Goal: Check status: Check status

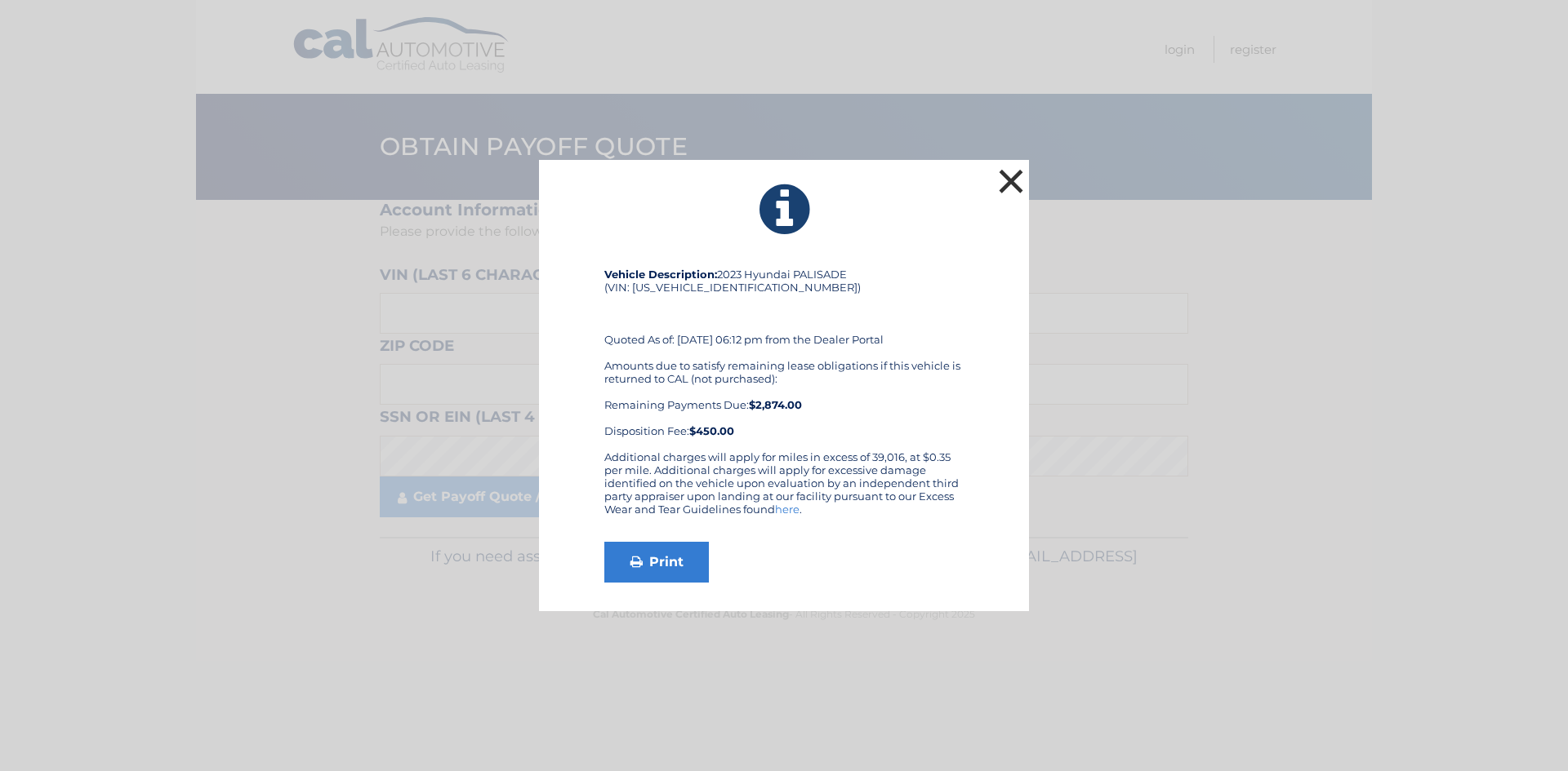
click at [1014, 180] on button "×" at bounding box center [1011, 181] width 32 height 32
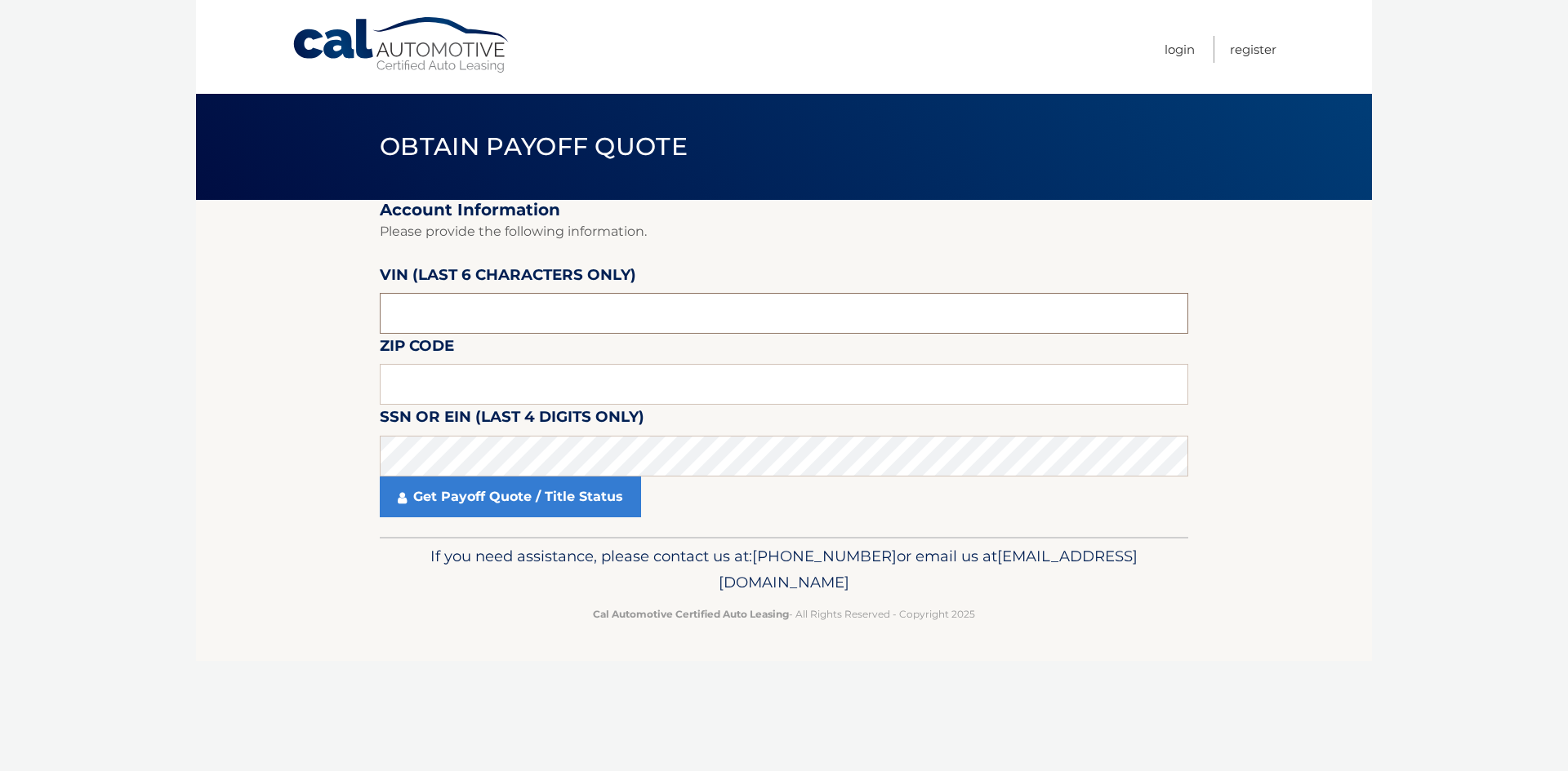
click at [697, 322] on input "text" at bounding box center [784, 313] width 808 height 41
paste input "498214"
type input "498214"
click at [655, 383] on input "text" at bounding box center [784, 385] width 808 height 41
paste input "12549"
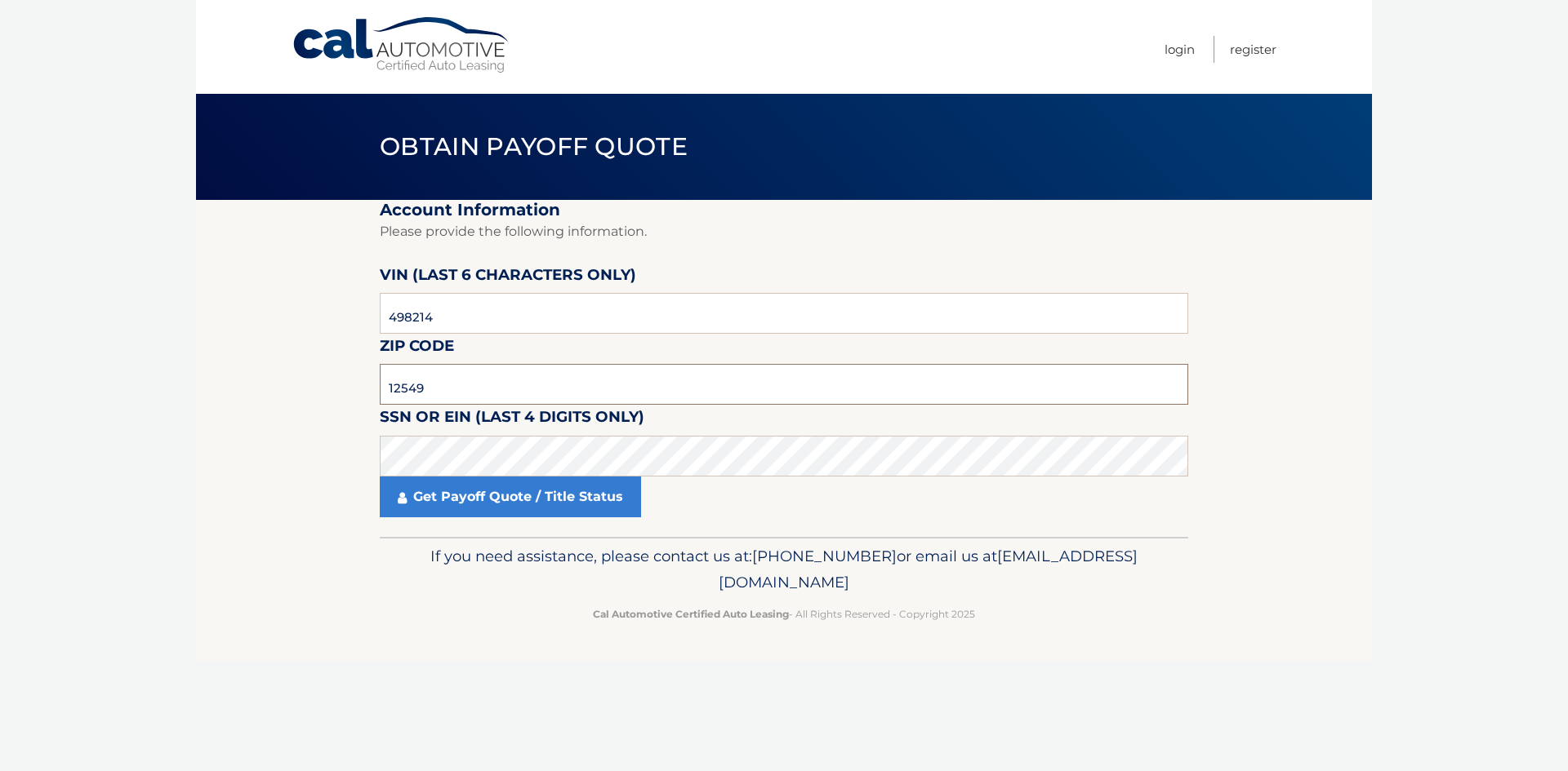
type input "12549"
click button "For Originating Dealer" at bounding box center [0, 0] width 0 height 0
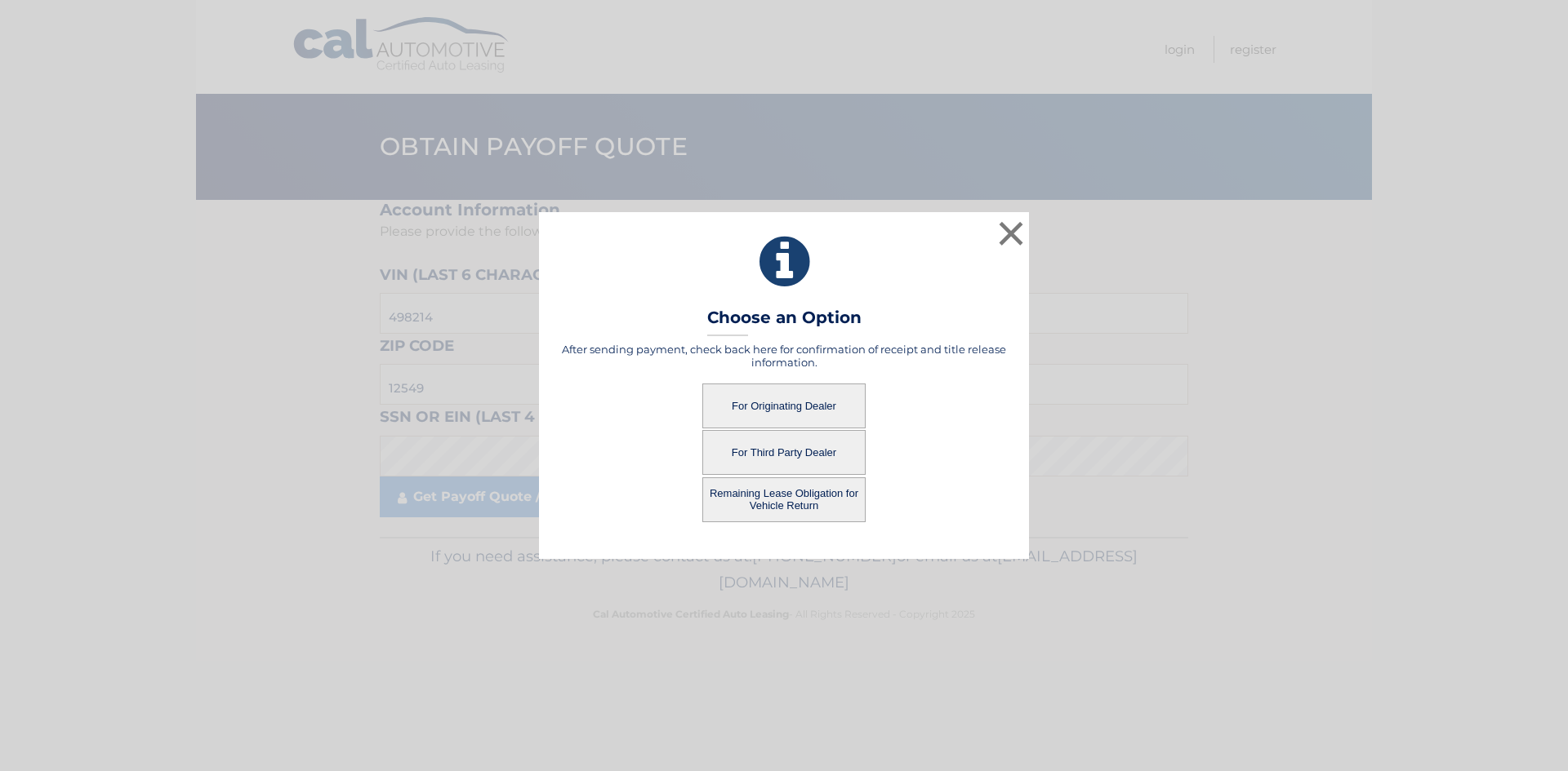
click at [797, 411] on button "For Originating Dealer" at bounding box center [783, 406] width 163 height 45
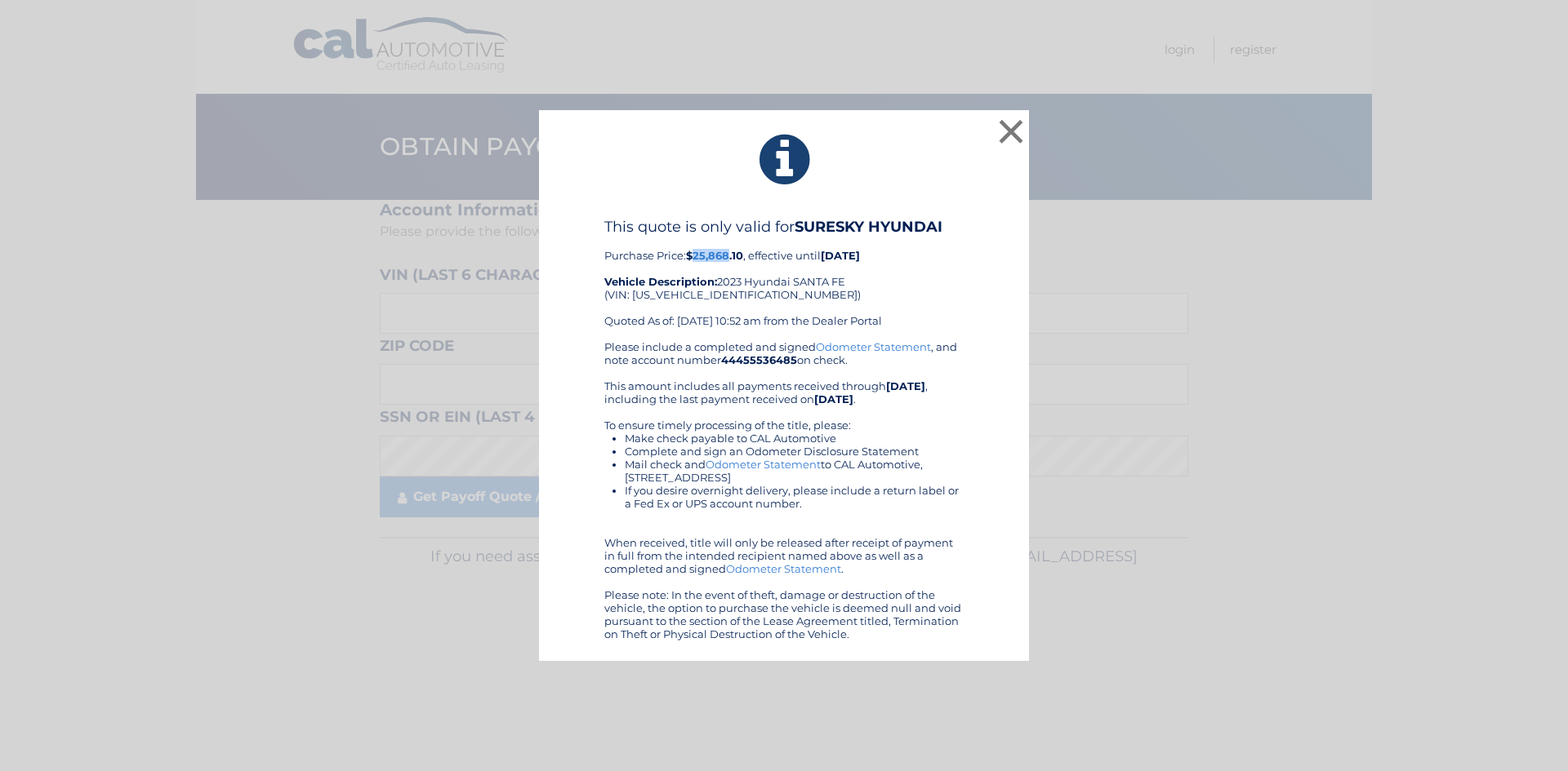
drag, startPoint x: 695, startPoint y: 257, endPoint x: 732, endPoint y: 252, distance: 37.3
click at [732, 252] on b "$25,868.10" at bounding box center [715, 255] width 58 height 13
copy b "25,868"
click at [957, 308] on div "This quote is only valid for SURESKY HYUNDAI Purchase Price: $25,868.10 , effec…" at bounding box center [784, 278] width 359 height 122
click at [1011, 130] on button "×" at bounding box center [1011, 131] width 32 height 32
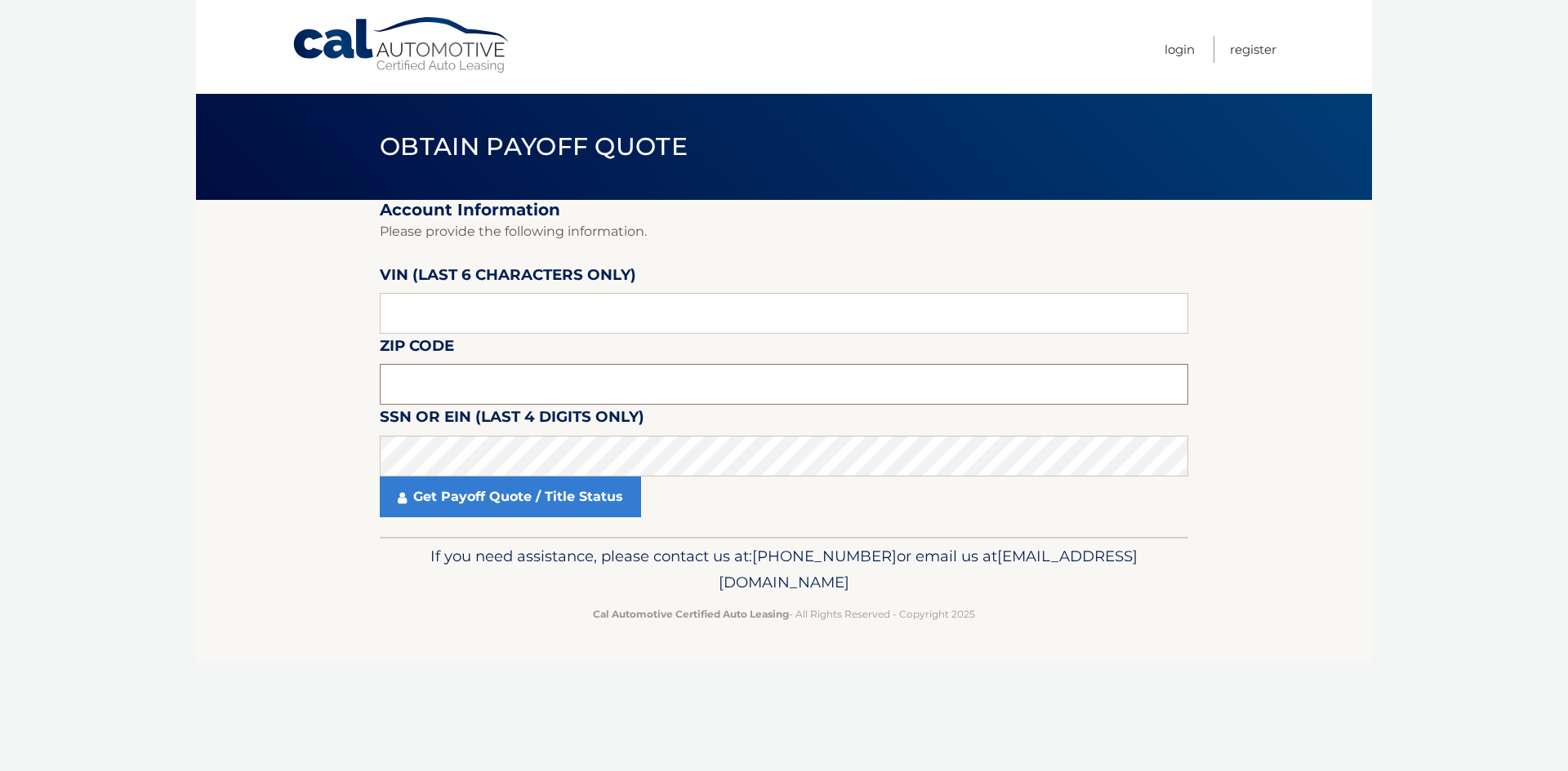
click at [450, 386] on input "text" at bounding box center [784, 385] width 808 height 41
paste input "25,86"
type input "25,86"
drag, startPoint x: 445, startPoint y: 393, endPoint x: 208, endPoint y: 390, distance: 237.0
click at [200, 396] on section "Account Information Please provide the following information. VIN (last 6 chara…" at bounding box center [784, 368] width 1176 height 337
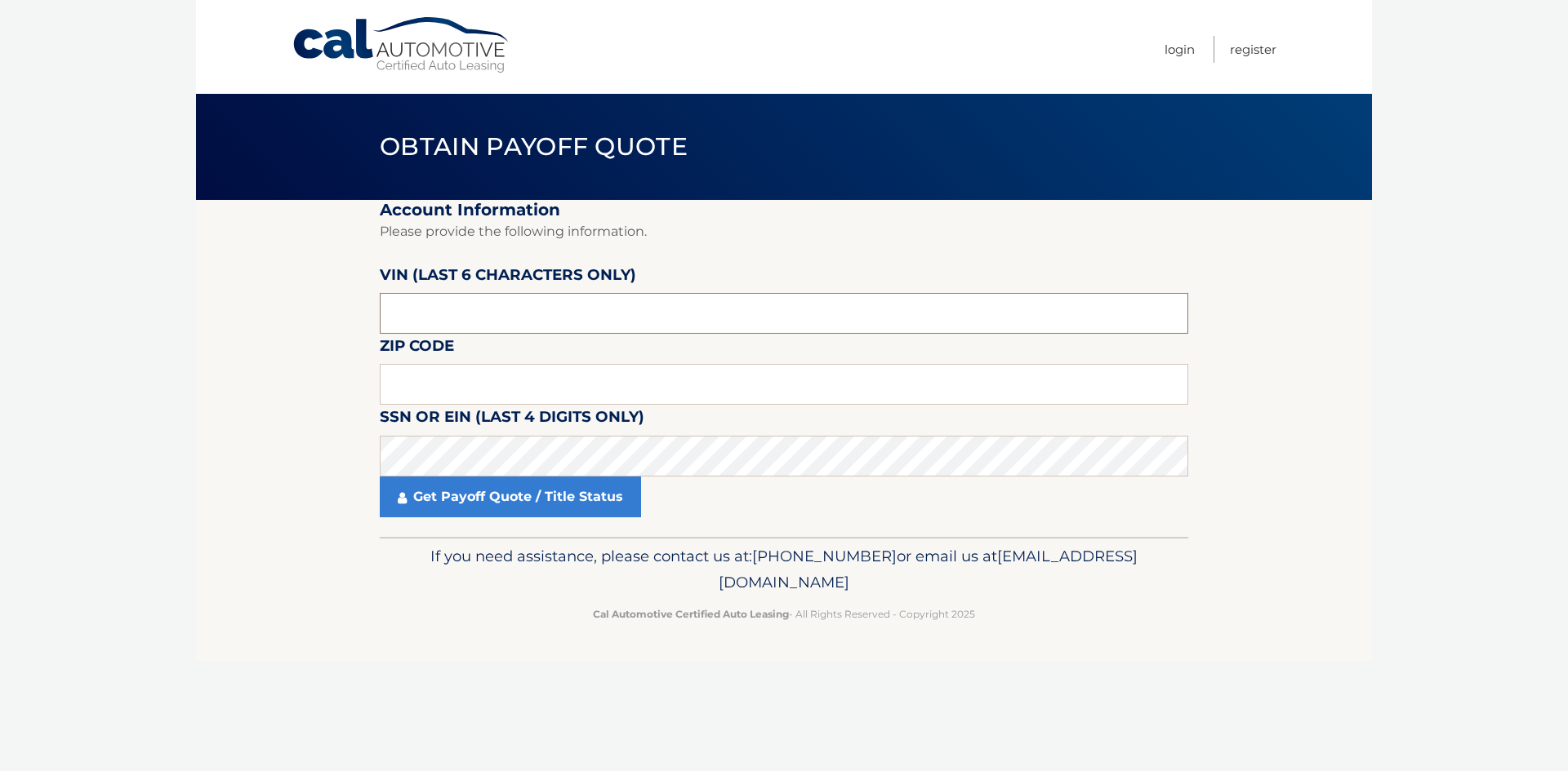
click at [541, 313] on input "text" at bounding box center [784, 313] width 808 height 41
paste input "498214"
type input "498214"
click at [600, 387] on input "text" at bounding box center [784, 385] width 808 height 41
paste input "12549"
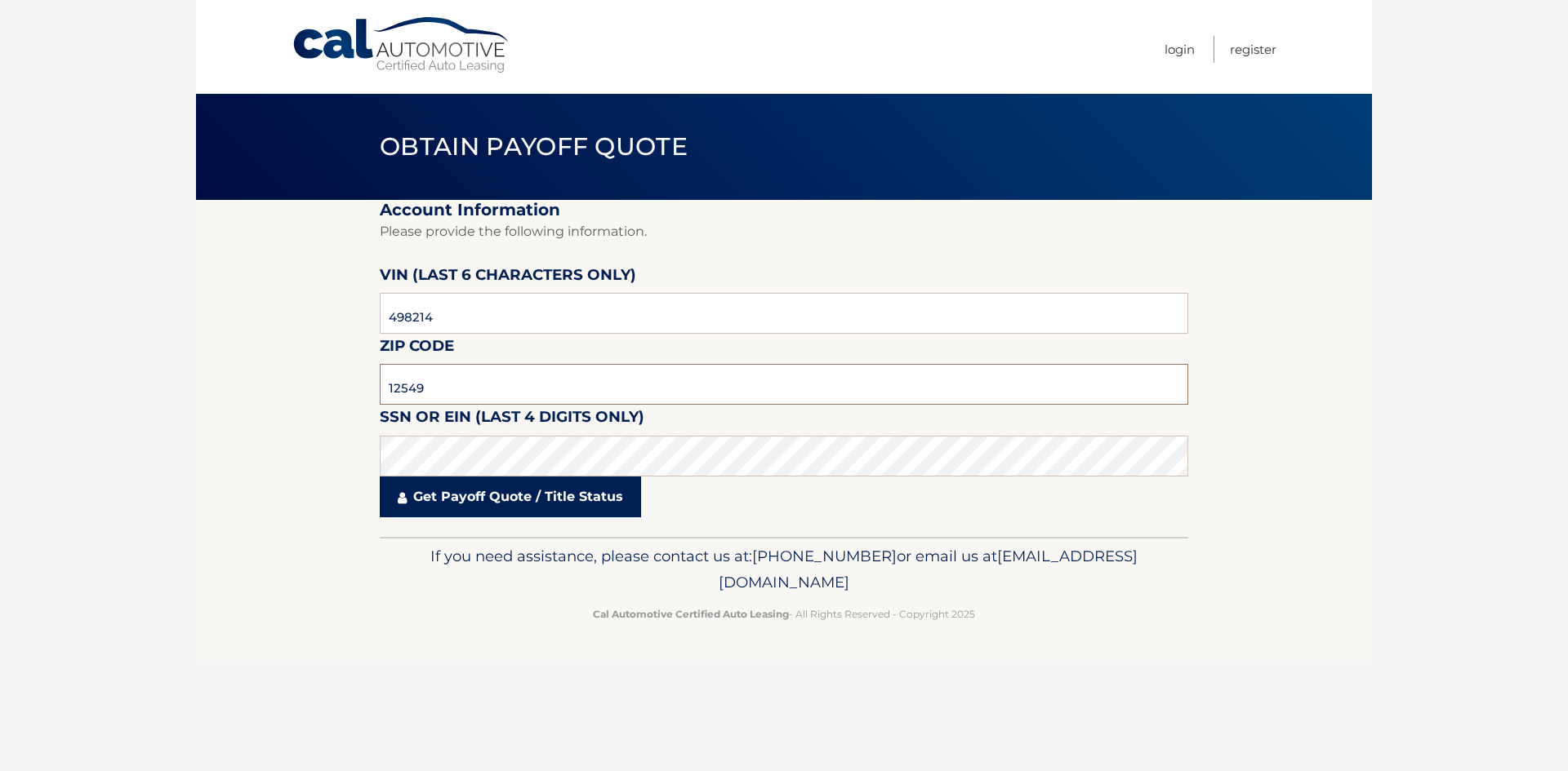
type input "12549"
click at [552, 492] on link "Get Payoff Quote / Title Status" at bounding box center [511, 497] width 262 height 41
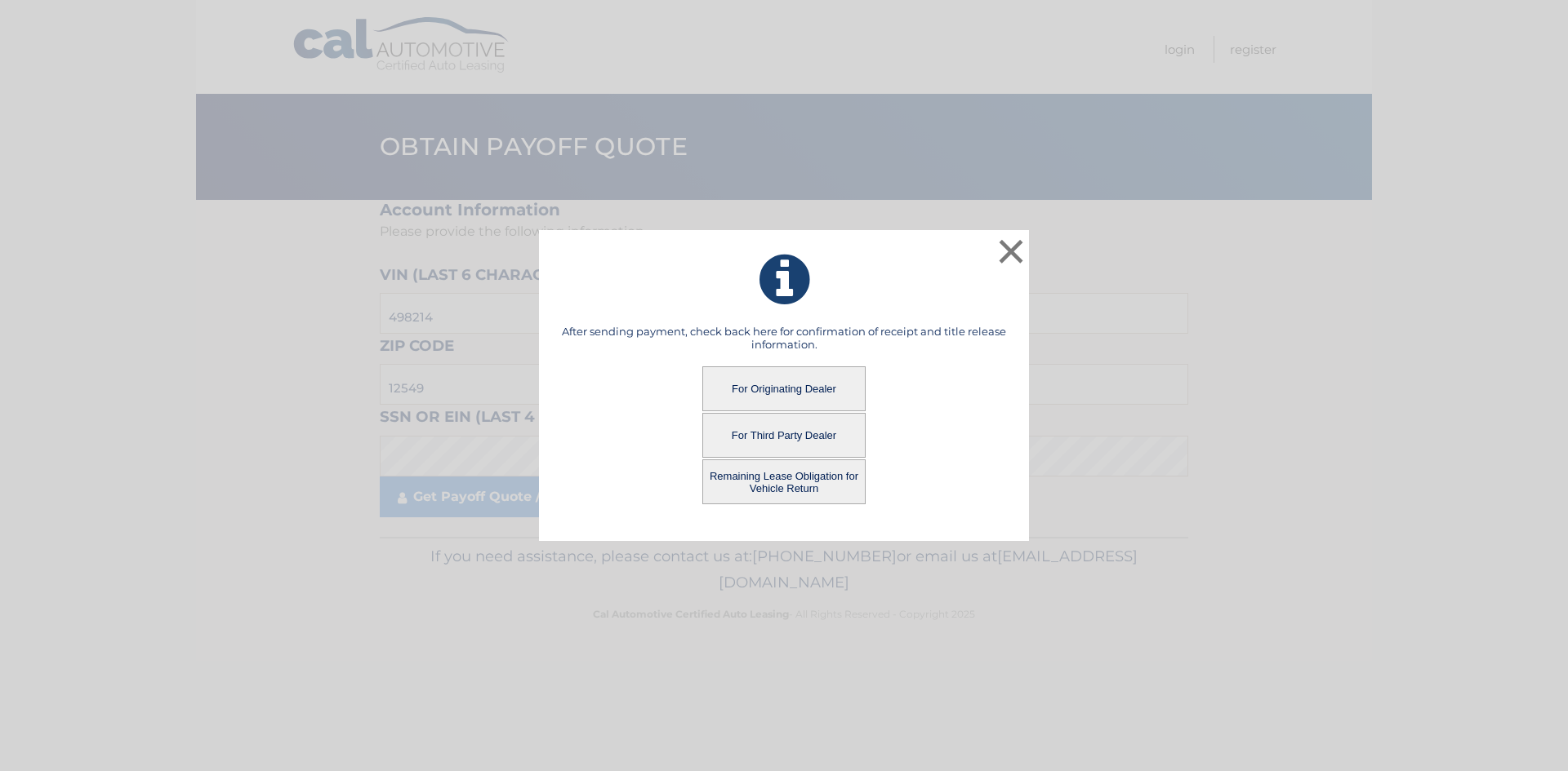
click at [796, 482] on button "Remaining Lease Obligation for Vehicle Return" at bounding box center [783, 482] width 163 height 45
click at [794, 474] on button "Remaining Lease Obligation for Vehicle Return" at bounding box center [783, 482] width 163 height 45
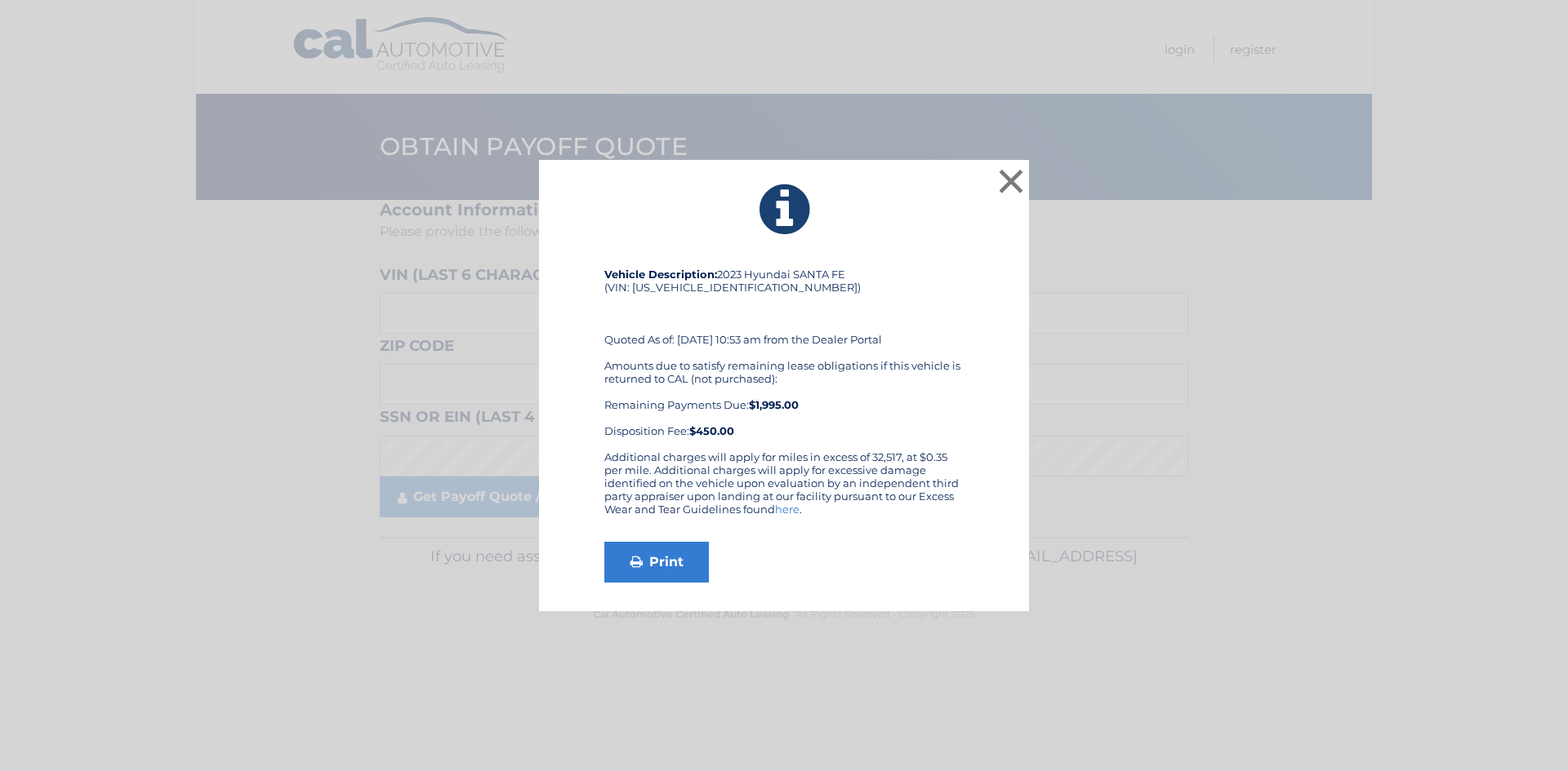
click at [1011, 264] on div "× Vehicle Description: 2023 Hyundai SANTA FE (VIN: 5NMS2DAJ2PH498214) Quoted As…" at bounding box center [784, 386] width 490 height 452
click at [793, 511] on link "here" at bounding box center [787, 508] width 24 height 13
click at [663, 556] on link "Print" at bounding box center [656, 562] width 104 height 41
click at [1016, 187] on button "×" at bounding box center [1011, 181] width 32 height 32
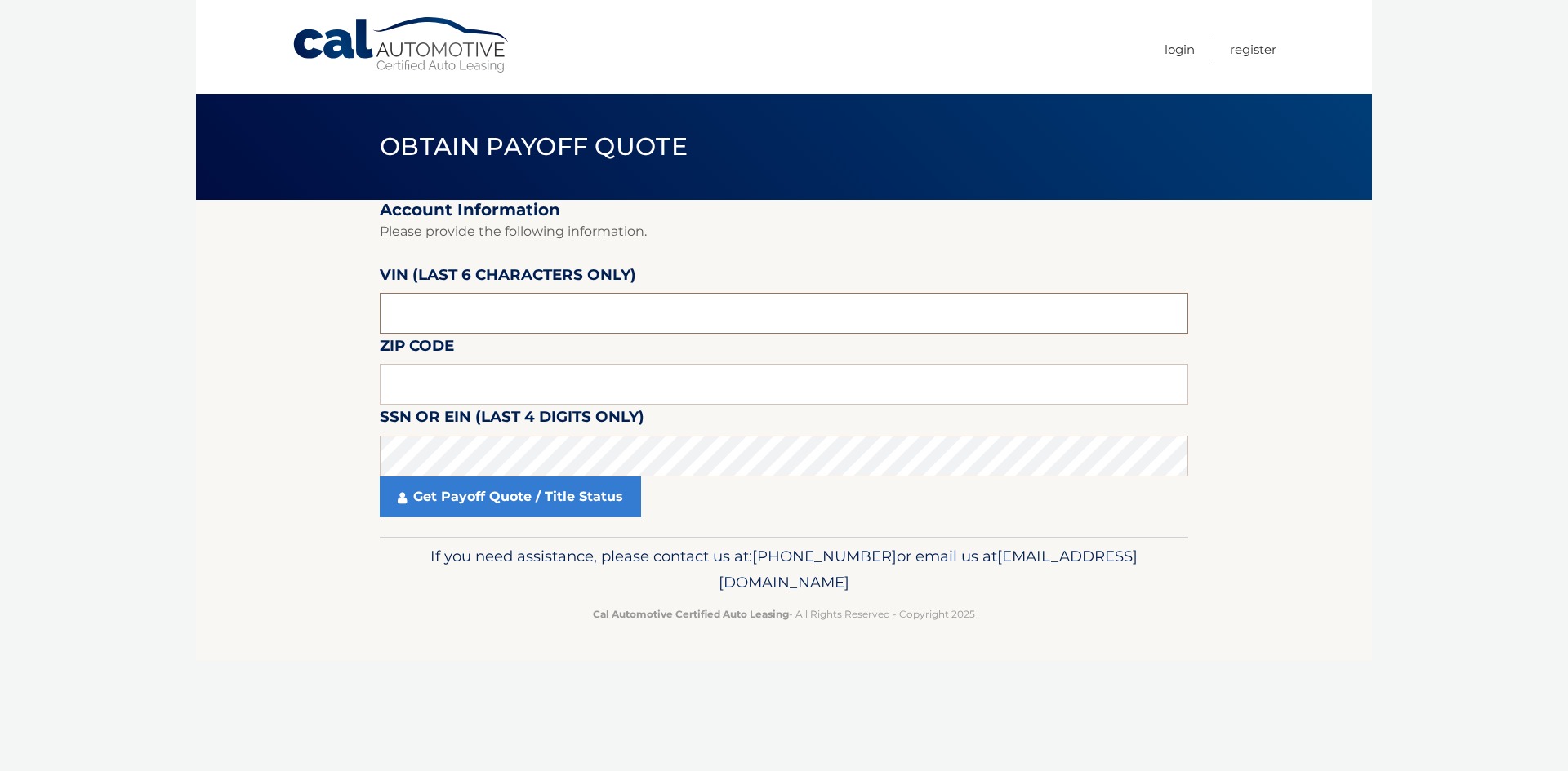
click at [641, 304] on input "text" at bounding box center [784, 313] width 808 height 41
paste input "441940"
type input "441940"
click at [610, 386] on input "text" at bounding box center [784, 385] width 808 height 41
click at [310, 461] on section "Account Information Please provide the following information. VIN (last 6 chara…" at bounding box center [784, 368] width 1176 height 337
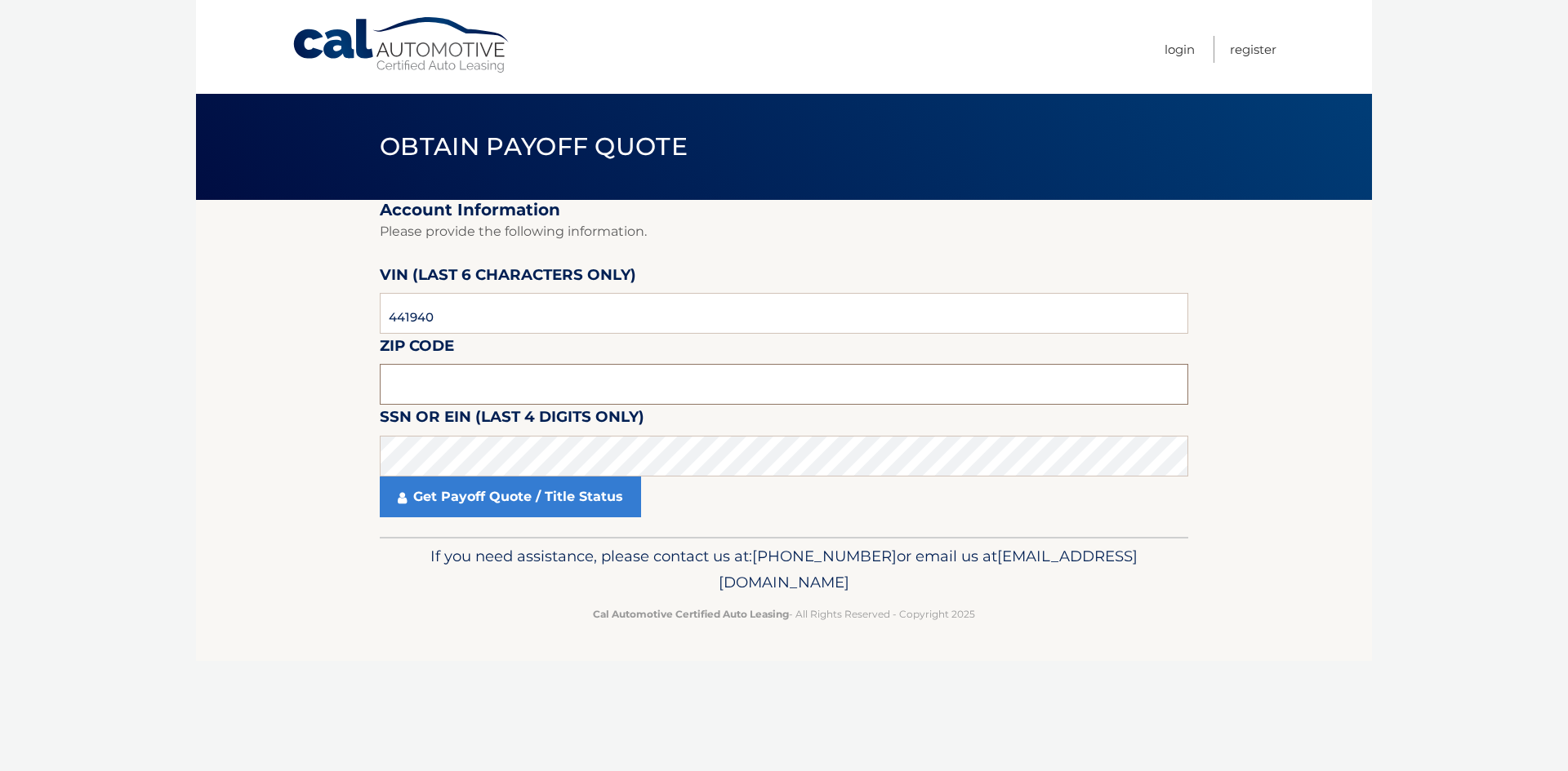
click at [507, 375] on input "text" at bounding box center [784, 385] width 808 height 41
paste input "10921"
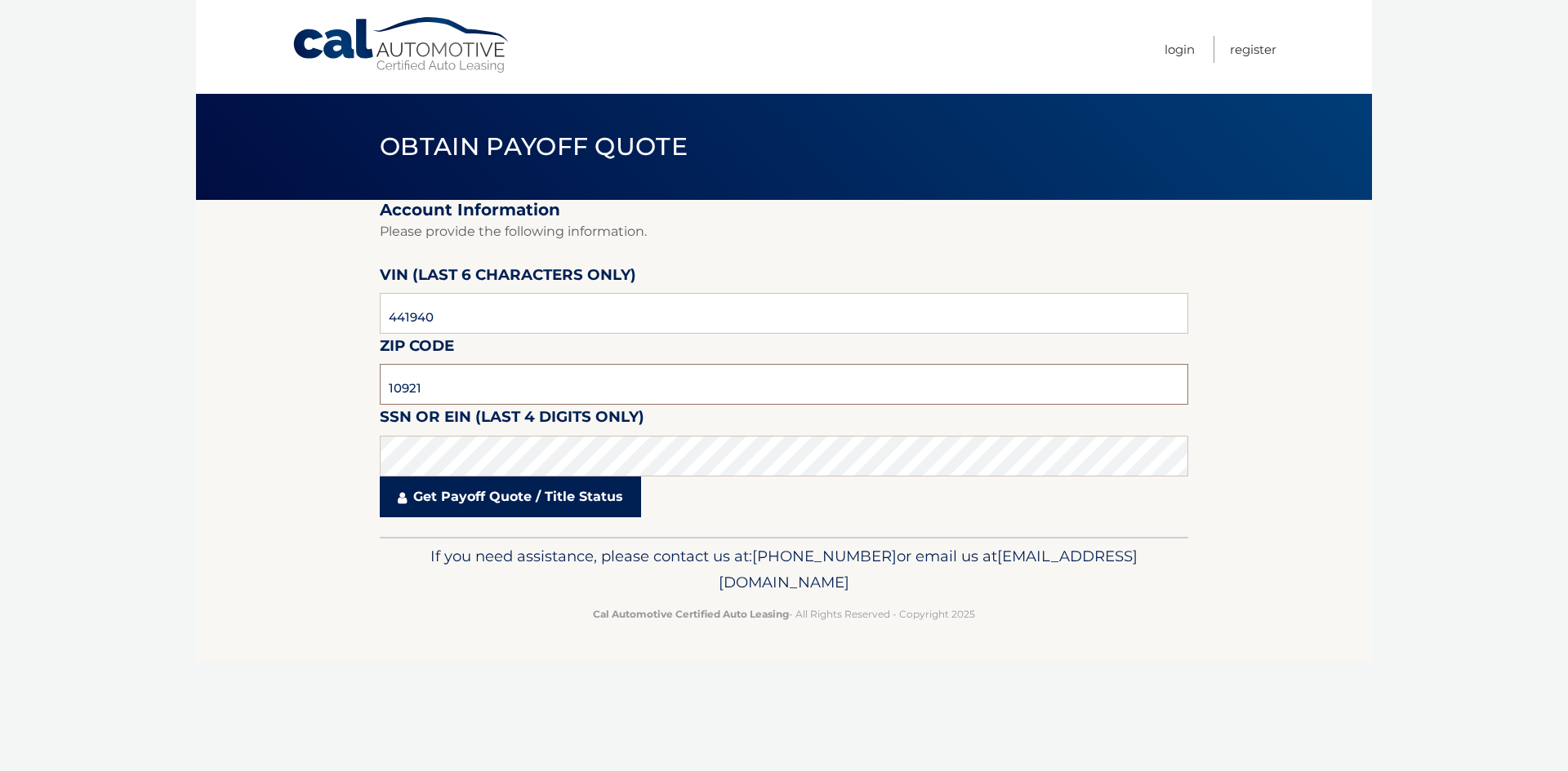
type input "10921"
click at [514, 502] on link "Get Payoff Quote / Title Status" at bounding box center [511, 497] width 262 height 41
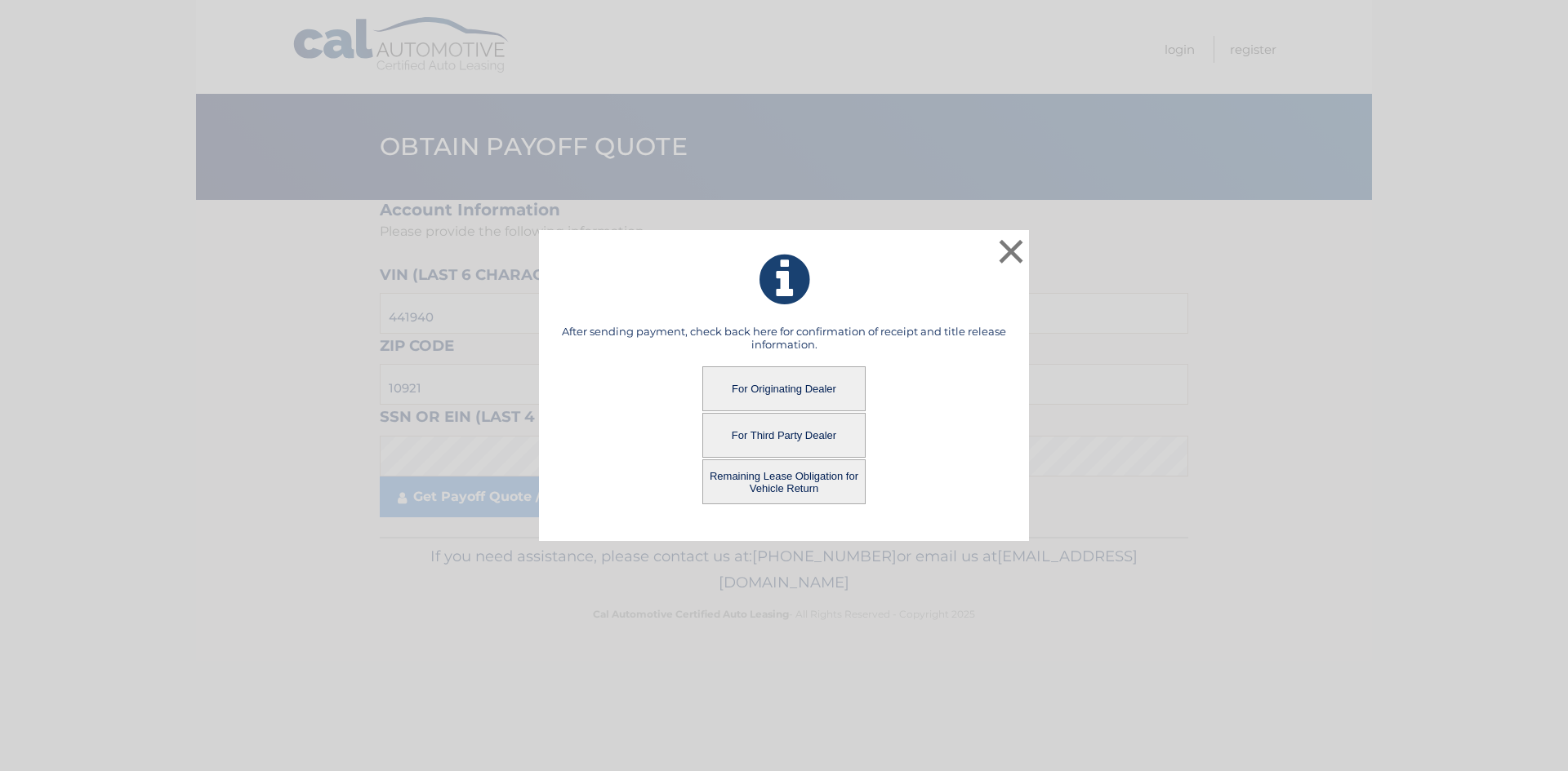
click at [798, 382] on button "For Originating Dealer" at bounding box center [783, 389] width 163 height 45
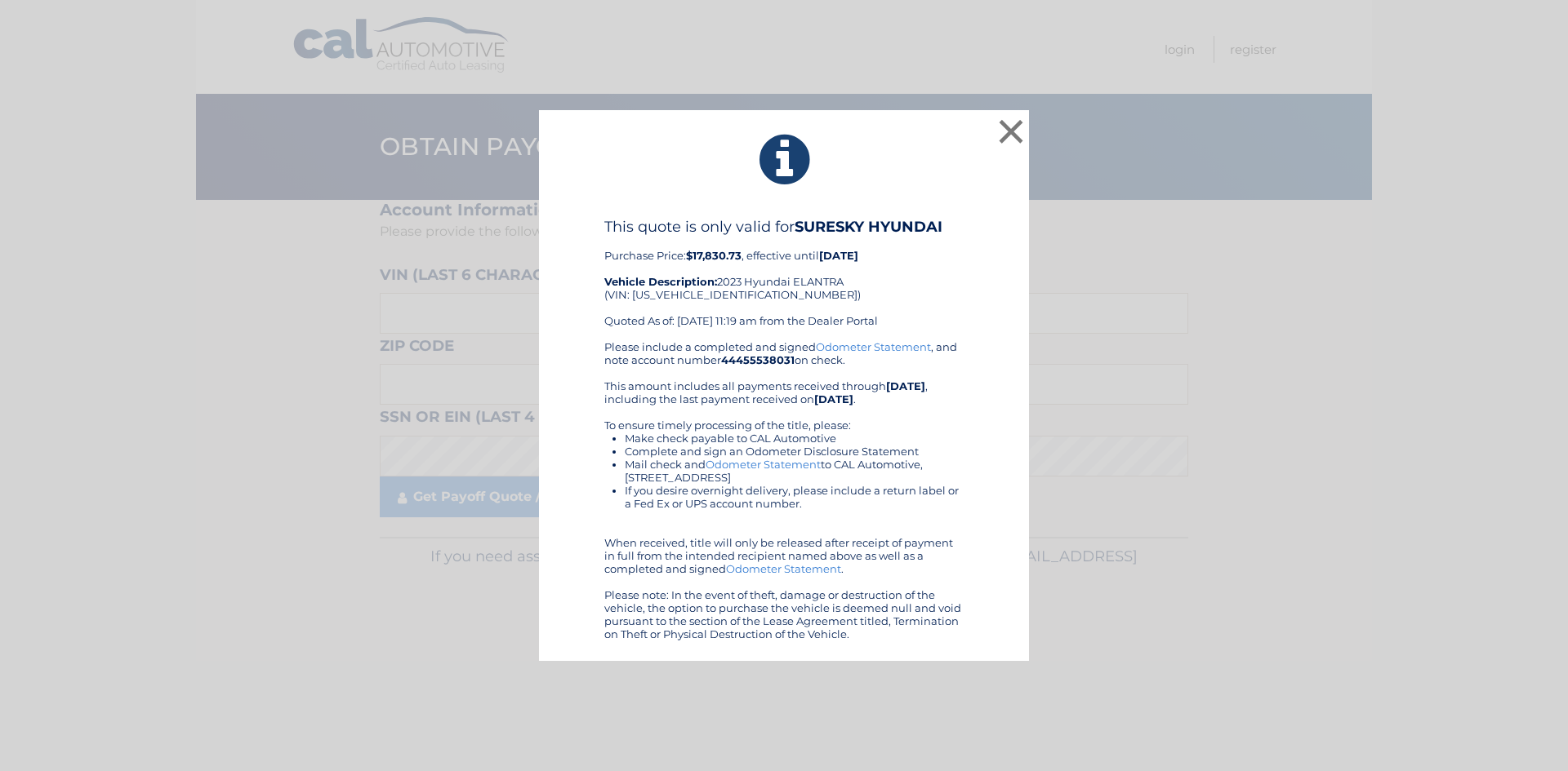
click at [962, 276] on div "This quote is only valid for SURESKY HYUNDAI Purchase Price: $17,830.73 , effec…" at bounding box center [784, 278] width 359 height 122
click at [1246, 142] on div "× This quote is only valid for SURESKY HYUNDAI Purchase Price: $17,830.73 , eff…" at bounding box center [784, 386] width 1555 height 551
